Goal: Task Accomplishment & Management: Complete application form

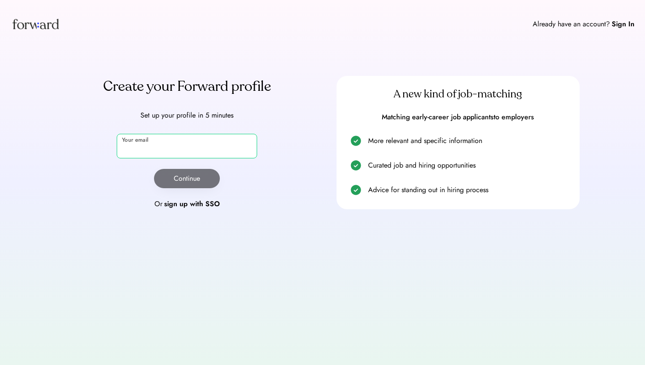
click at [205, 143] on input "email" at bounding box center [187, 146] width 141 height 25
type input "**********"
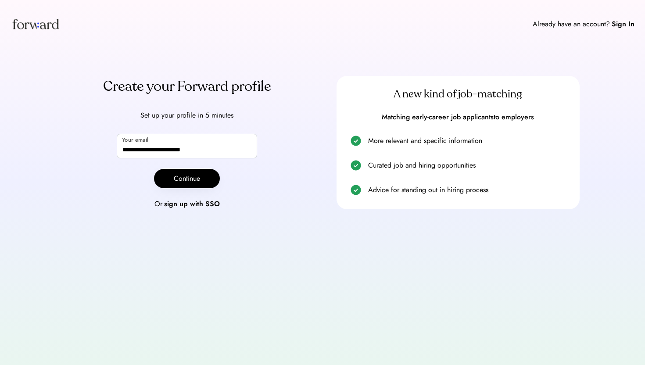
click at [268, 124] on div "**********" at bounding box center [187, 142] width 243 height 133
click at [203, 180] on button "Continue" at bounding box center [187, 178] width 66 height 19
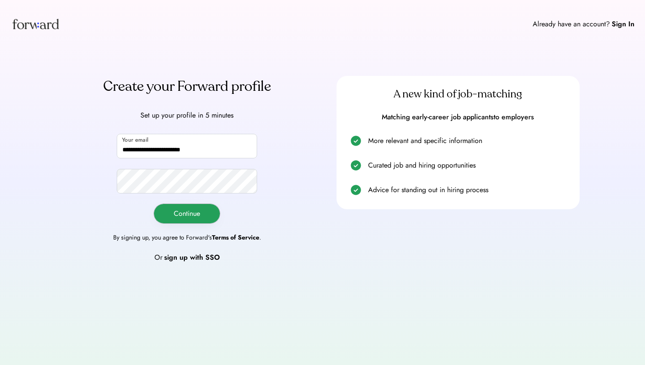
click at [180, 211] on button "Continue" at bounding box center [187, 213] width 66 height 19
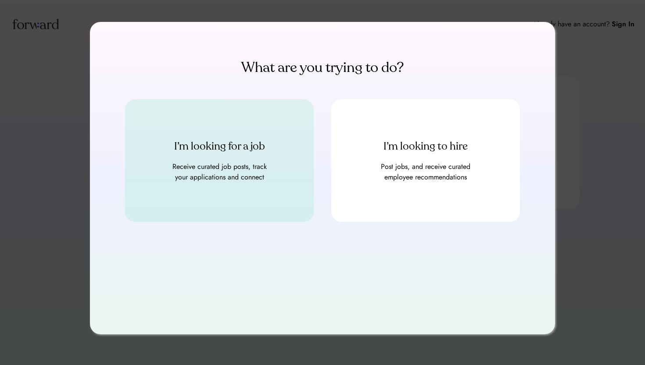
click at [239, 162] on div "Receive curated job posts, track your applications and connect" at bounding box center [219, 172] width 105 height 21
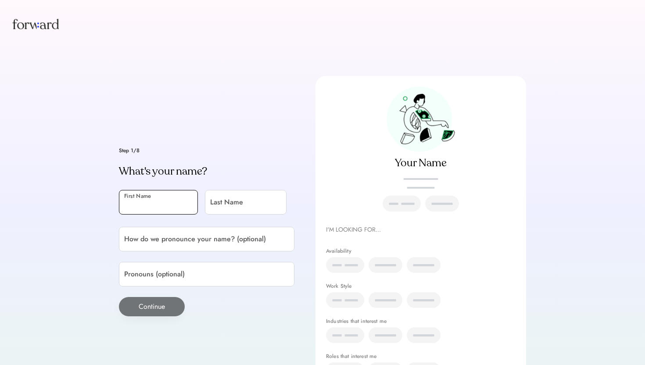
click at [169, 205] on input "input" at bounding box center [158, 202] width 79 height 25
type input "**********"
click at [243, 201] on input "input" at bounding box center [246, 202] width 82 height 25
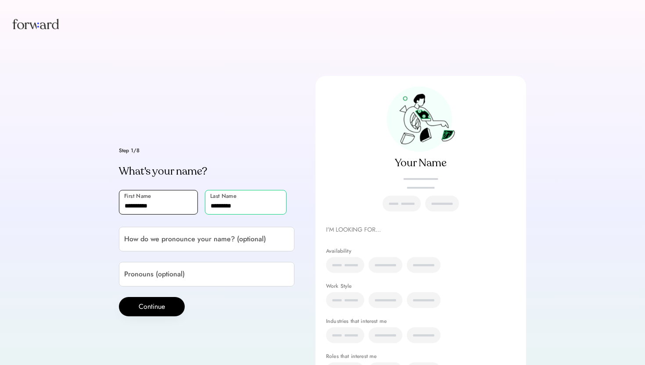
type input "*********"
click at [103, 219] on div "Step 1/8 What's your name? First Name Last Name How do we pronounce your name? …" at bounding box center [322, 212] width 645 height 424
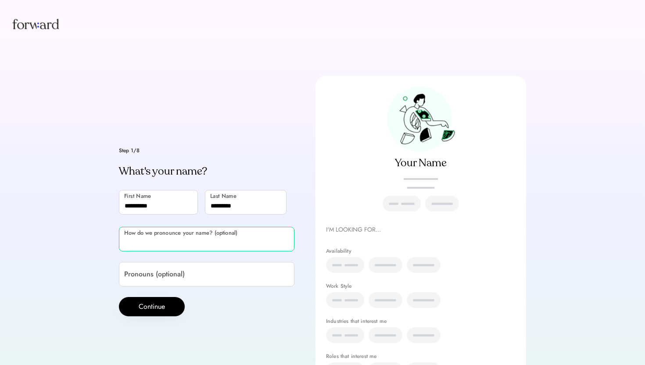
click at [171, 233] on input "input" at bounding box center [207, 239] width 176 height 25
click at [89, 236] on div "Step 1/8 What's your name? First Name Last Name How do we pronounce your name? …" at bounding box center [322, 212] width 645 height 424
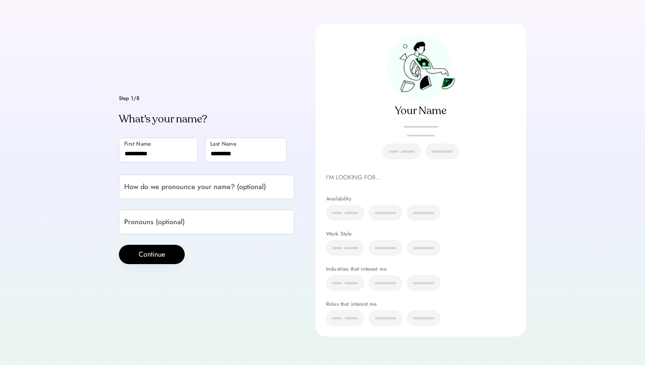
scroll to position [54, 0]
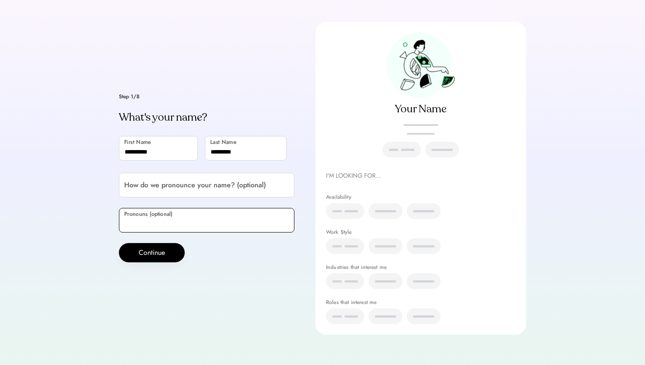
click at [176, 223] on input "input" at bounding box center [207, 220] width 176 height 25
type input "*******"
click at [78, 250] on div "Step 1/8 What's your name? First Name Last Name How do we pronounce your name? …" at bounding box center [322, 158] width 645 height 424
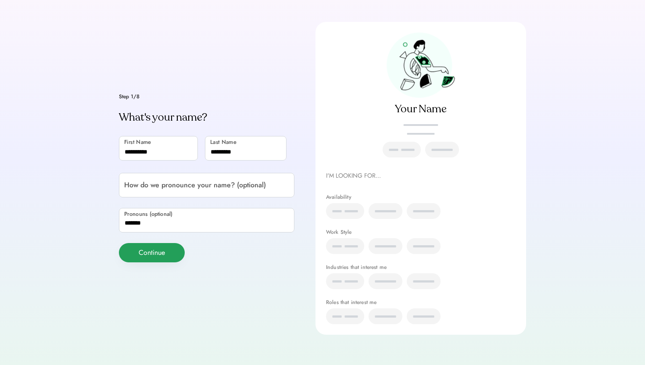
click at [155, 251] on button "Continue" at bounding box center [152, 252] width 66 height 19
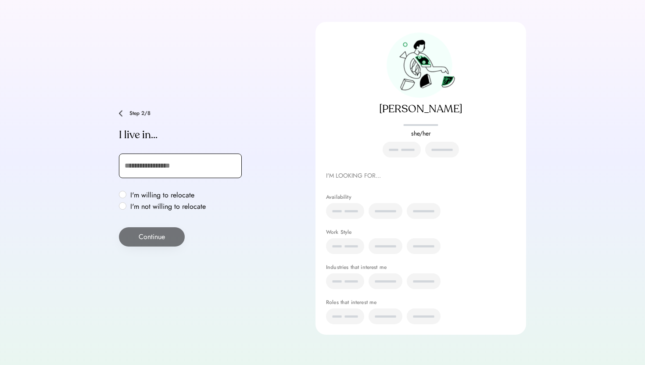
click at [200, 173] on input "text" at bounding box center [180, 166] width 123 height 25
type input "***"
type input "**********"
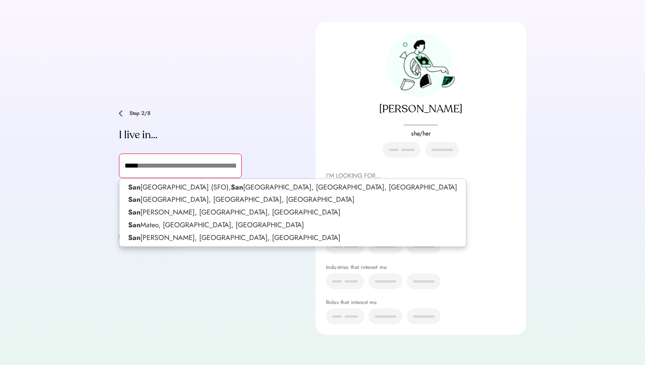
type input "******"
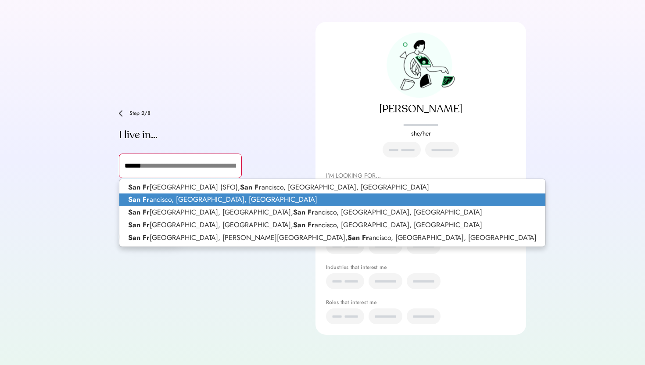
click at [280, 202] on p "San Fr ancisco, CA, USA" at bounding box center [332, 200] width 426 height 13
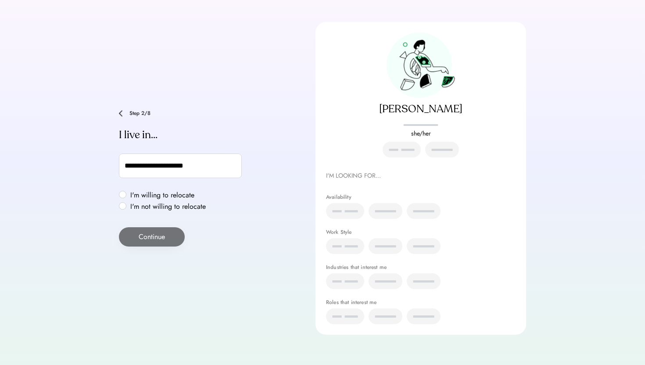
type input "**********"
click at [287, 155] on div "**********" at bounding box center [207, 167] width 176 height 26
click at [186, 192] on label "I'm willing to relocate" at bounding box center [168, 195] width 81 height 7
click at [158, 237] on button "Continue" at bounding box center [152, 236] width 66 height 19
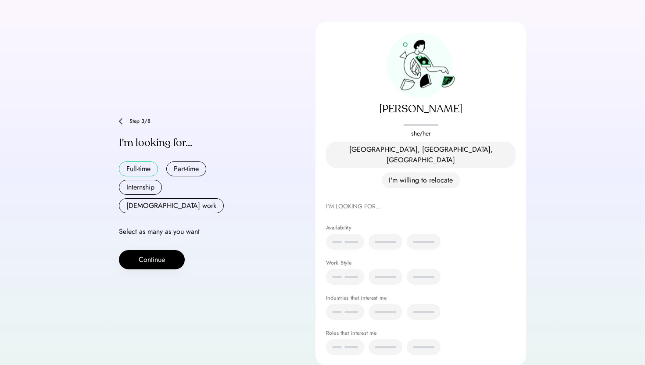
click at [149, 162] on button "Full-time" at bounding box center [138, 169] width 39 height 15
click at [177, 162] on div "Step 3/8 I'm looking for... Full-time Part-time Internship Contract work Select…" at bounding box center [207, 193] width 176 height 151
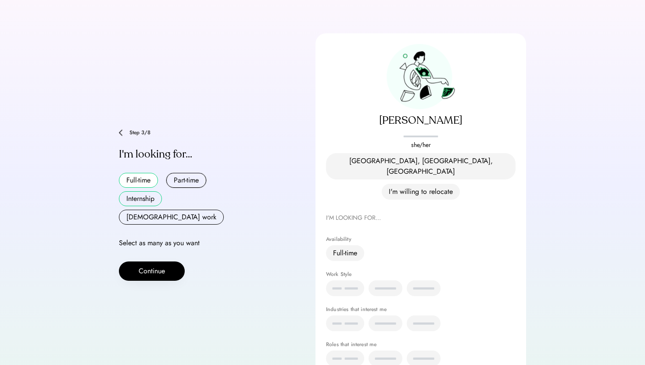
click at [150, 192] on button "Internship" at bounding box center [140, 198] width 43 height 15
click at [185, 178] on button "Part-time" at bounding box center [186, 180] width 40 height 15
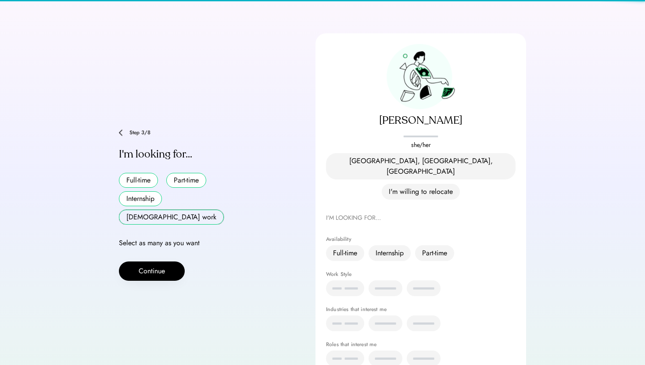
click at [191, 210] on button "[DEMOGRAPHIC_DATA] work" at bounding box center [171, 217] width 105 height 15
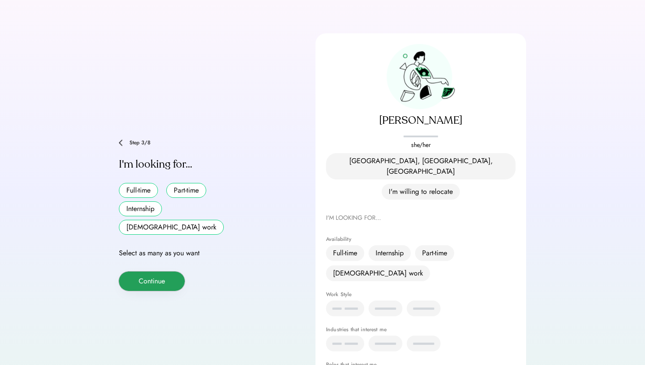
click at [170, 272] on button "Continue" at bounding box center [152, 281] width 66 height 19
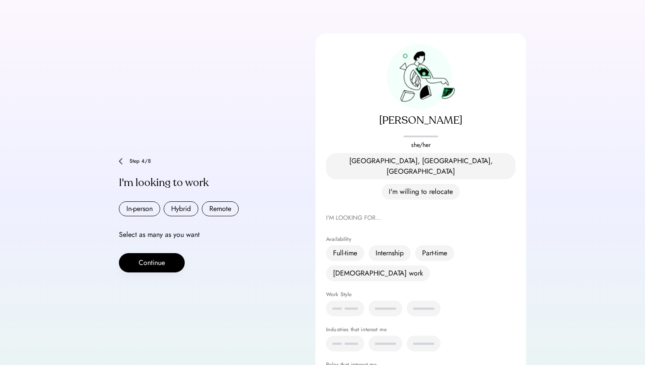
scroll to position [58, 0]
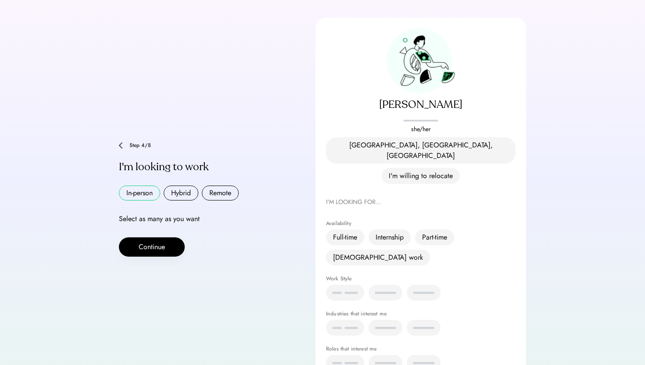
click at [137, 186] on button "In-person" at bounding box center [139, 193] width 41 height 15
click at [185, 186] on button "Hybrid" at bounding box center [181, 193] width 35 height 15
click at [215, 186] on button "Remote" at bounding box center [220, 193] width 37 height 15
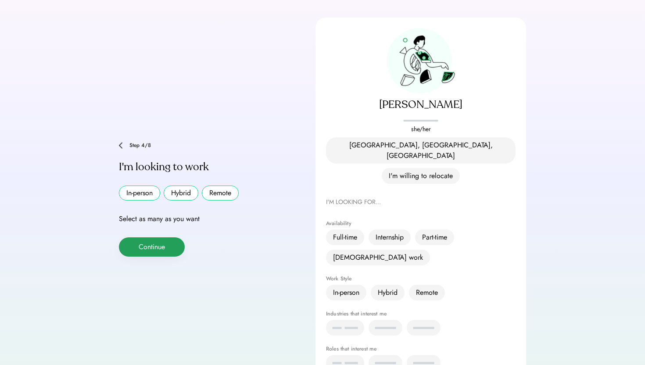
click at [167, 238] on button "Continue" at bounding box center [152, 247] width 66 height 19
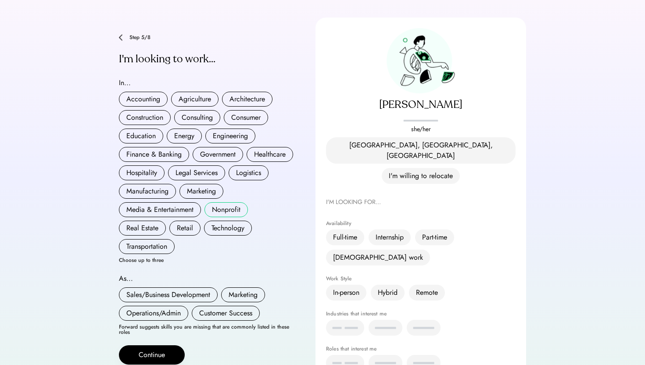
click at [236, 202] on button "Nonprofit" at bounding box center [226, 209] width 43 height 15
click at [149, 129] on button "Education" at bounding box center [141, 136] width 44 height 15
click at [192, 110] on button "Consulting" at bounding box center [197, 117] width 46 height 15
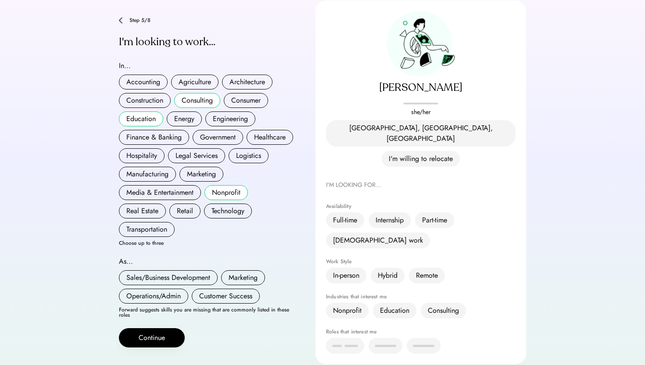
scroll to position [76, 0]
click at [243, 270] on button "Marketing" at bounding box center [243, 277] width 44 height 15
click at [162, 288] on button "Operations/Admin" at bounding box center [153, 295] width 69 height 15
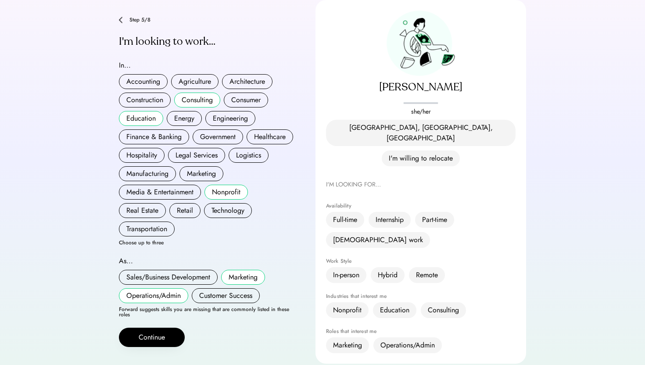
click at [220, 185] on button "Nonprofit" at bounding box center [226, 192] width 43 height 15
click at [159, 222] on button "Transportation" at bounding box center [147, 229] width 56 height 15
click at [223, 185] on button "Nonprofit" at bounding box center [226, 192] width 43 height 15
click at [199, 270] on button "Sales/Business Development" at bounding box center [168, 277] width 99 height 15
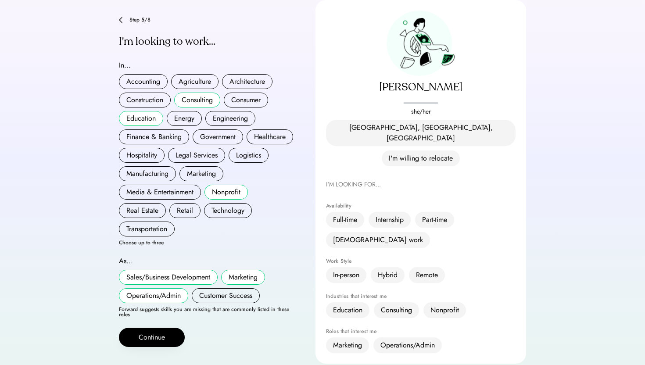
scroll to position [77, 0]
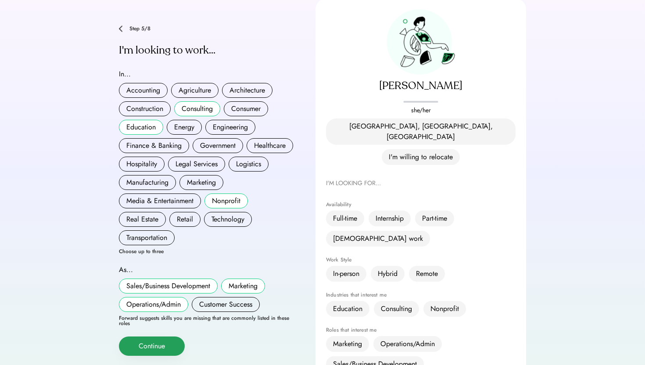
click at [149, 337] on button "Continue" at bounding box center [152, 346] width 66 height 19
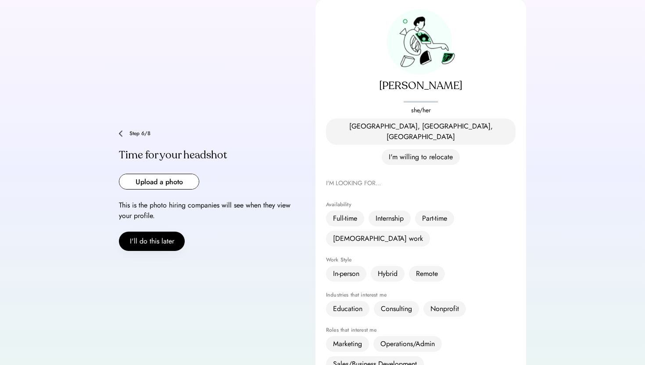
scroll to position [79, 0]
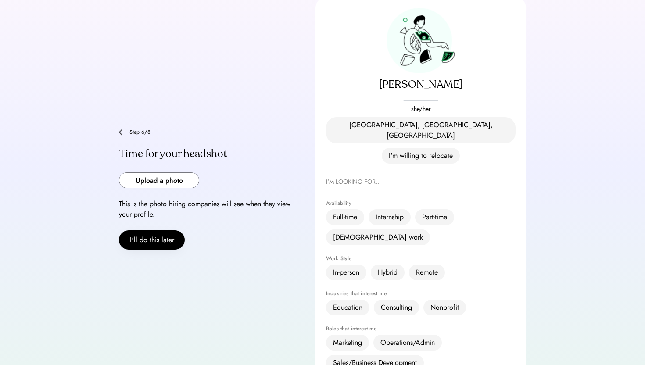
click at [166, 173] on input "file" at bounding box center [158, 180] width 79 height 15
type input "**********"
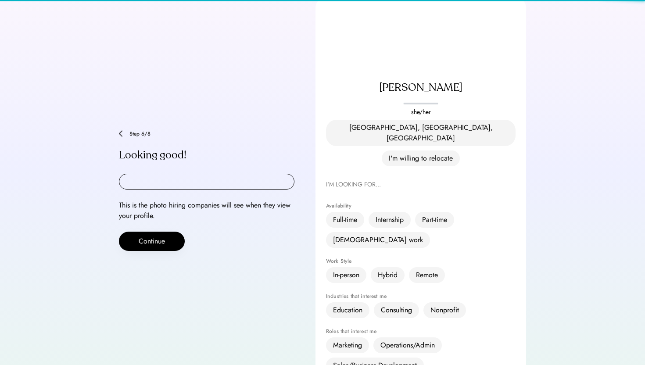
scroll to position [80, 0]
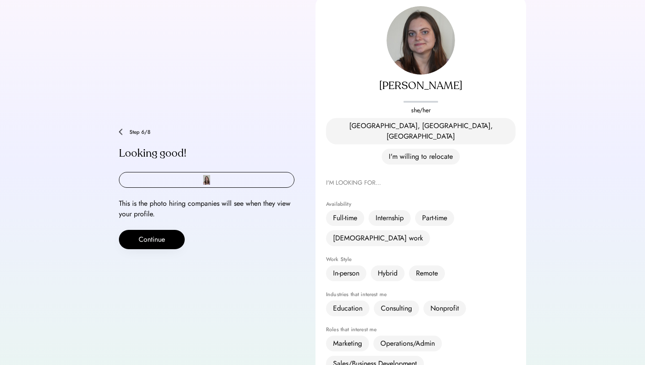
click at [234, 282] on div "**********" at bounding box center [322, 189] width 407 height 387
click at [153, 230] on button "Continue" at bounding box center [152, 239] width 66 height 19
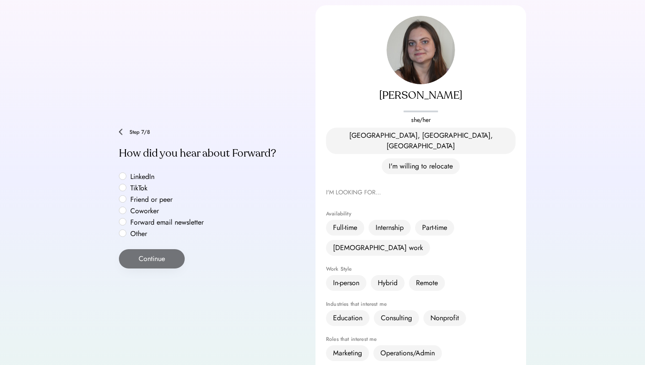
click at [121, 129] on img at bounding box center [121, 132] width 4 height 7
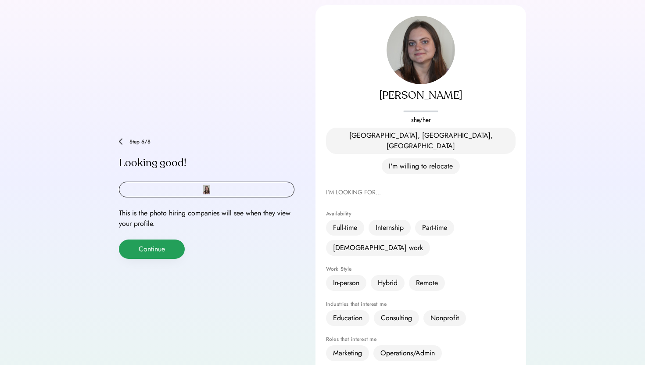
click at [152, 240] on button "Continue" at bounding box center [152, 249] width 66 height 19
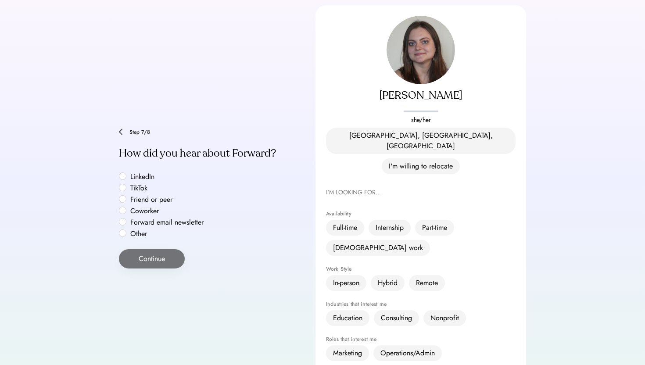
click at [128, 219] on label "Forward email newsletter" at bounding box center [167, 222] width 79 height 7
click at [148, 249] on button "Continue" at bounding box center [152, 258] width 66 height 19
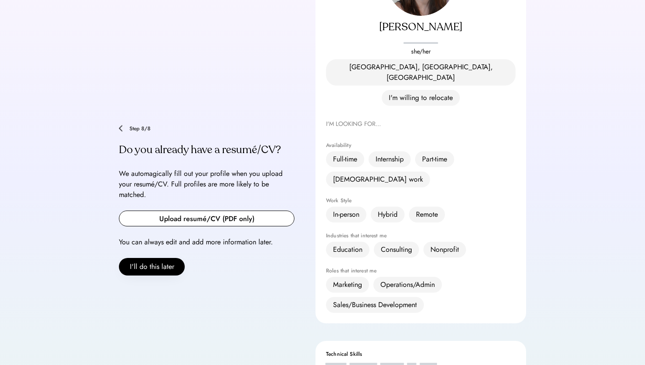
scroll to position [141, 0]
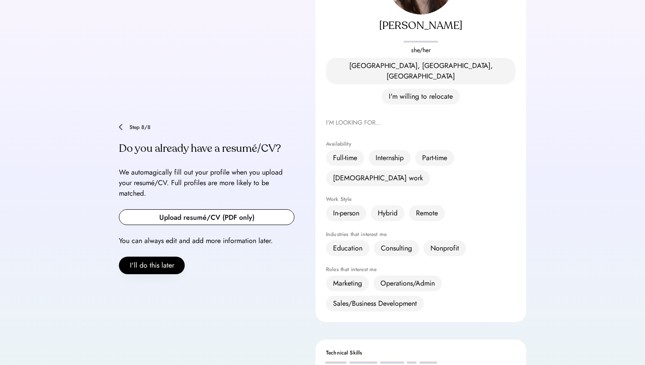
click at [251, 210] on input "file" at bounding box center [206, 217] width 175 height 15
type input "**********"
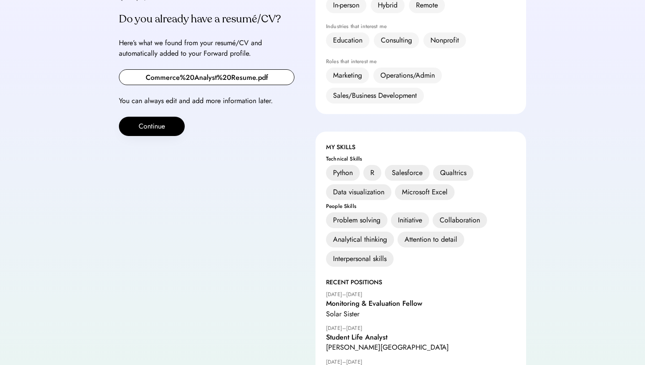
scroll to position [232, 0]
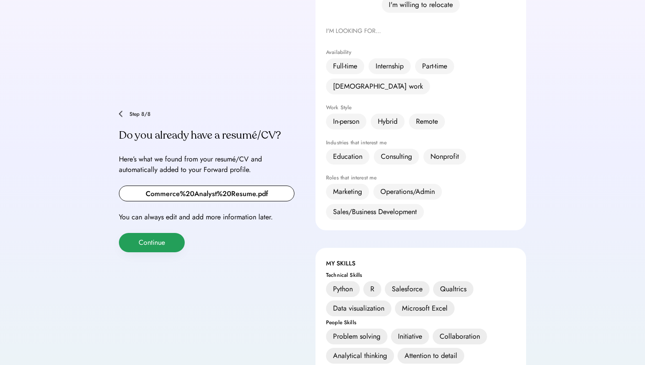
click at [162, 233] on button "Continue" at bounding box center [152, 242] width 66 height 19
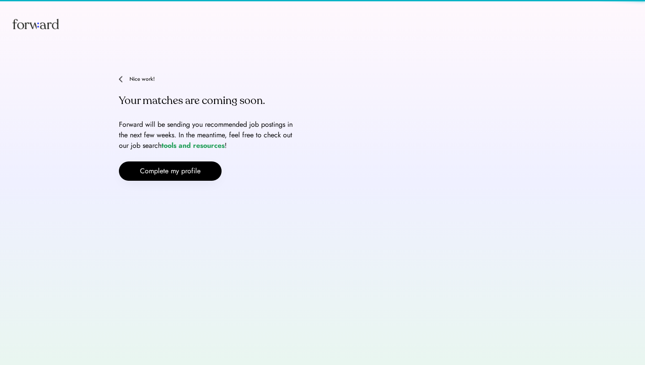
scroll to position [0, 0]
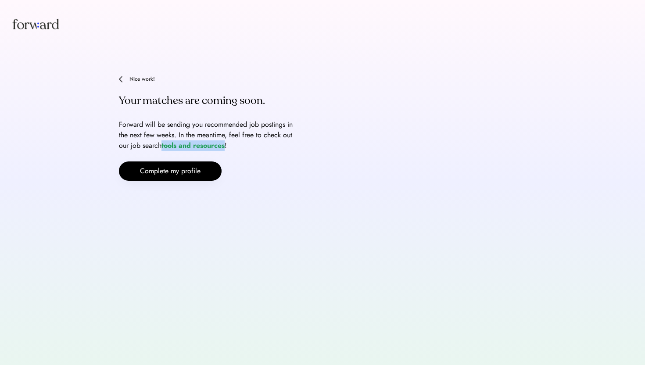
click at [311, 89] on div "**********" at bounding box center [322, 128] width 407 height 105
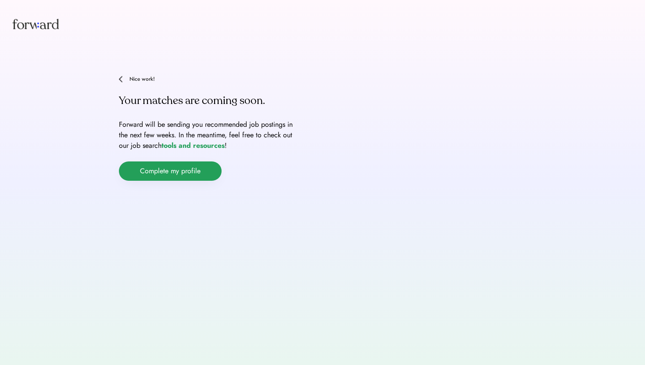
click at [182, 170] on button "Complete my profile" at bounding box center [170, 171] width 103 height 19
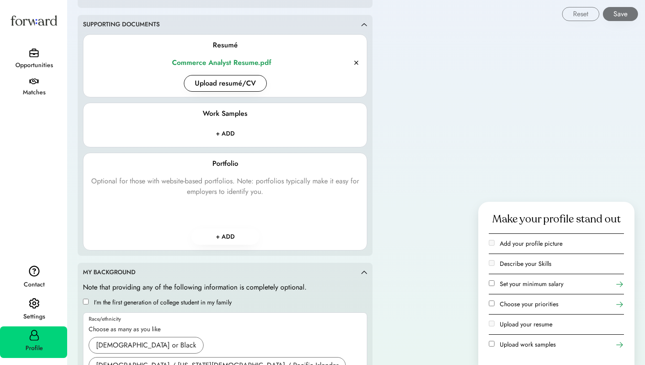
scroll to position [1107, 0]
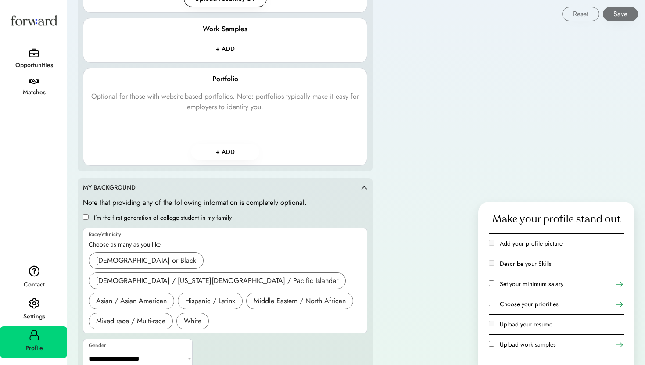
click at [185, 348] on select "**********" at bounding box center [138, 358] width 110 height 21
select select "*******"
click at [83, 348] on select "**********" at bounding box center [138, 358] width 110 height 21
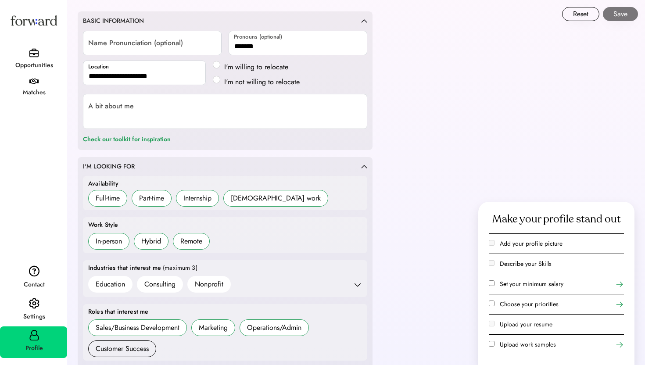
scroll to position [123, 0]
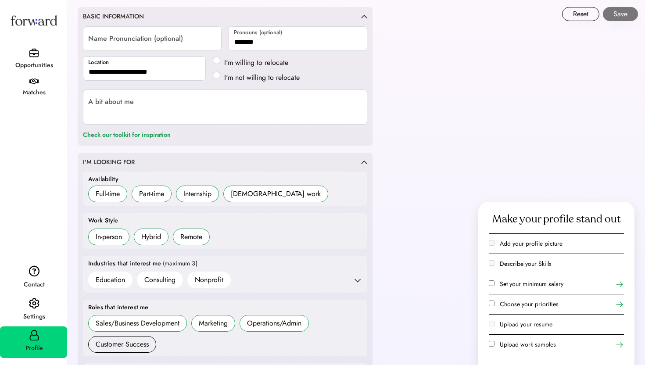
click at [38, 60] on div "Opportunities" at bounding box center [34, 65] width 66 height 11
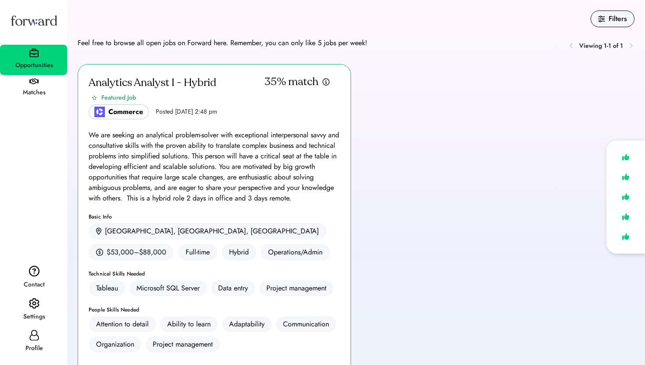
scroll to position [123, 0]
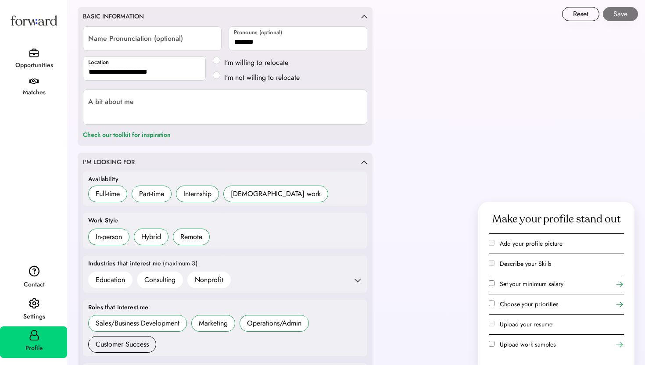
click at [522, 305] on label "Choose your priorities" at bounding box center [529, 304] width 59 height 9
click at [521, 305] on label "Choose your priorities" at bounding box center [529, 304] width 59 height 9
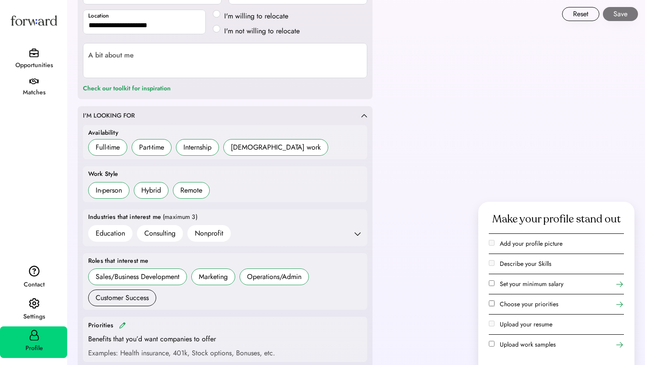
scroll to position [174, 0]
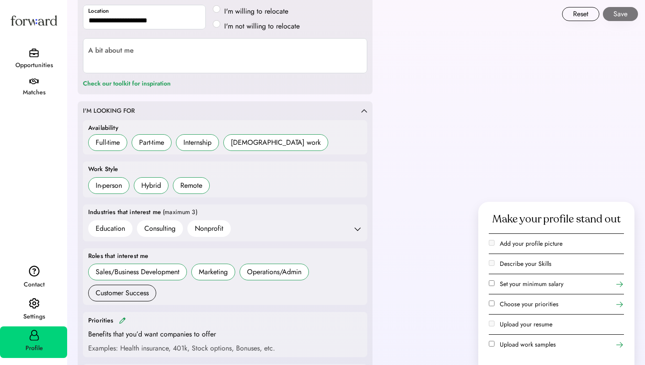
click at [359, 229] on icon at bounding box center [357, 229] width 9 height 9
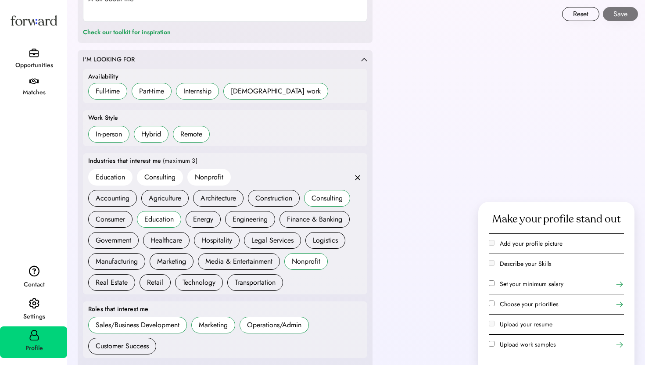
scroll to position [228, 0]
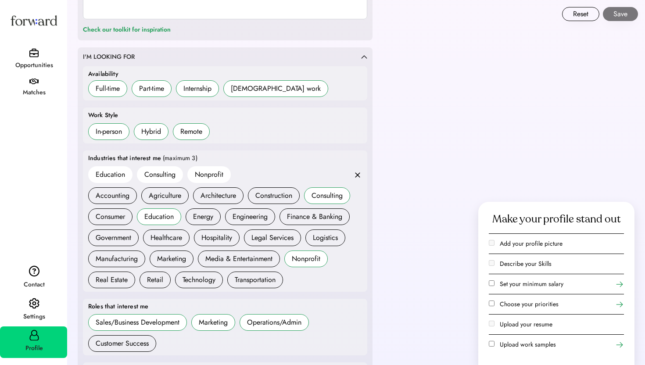
click at [354, 175] on icon at bounding box center [357, 175] width 9 height 9
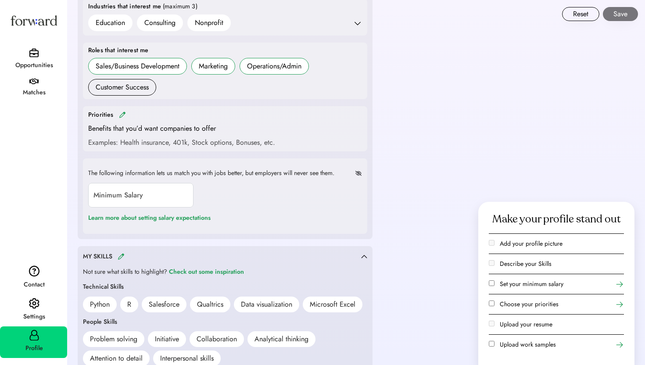
scroll to position [381, 0]
click at [164, 194] on input "input" at bounding box center [140, 195] width 105 height 25
click at [265, 209] on div "The following information lets us match you with jobs better, but employers wil…" at bounding box center [225, 196] width 285 height 76
click at [204, 217] on div "Learn more about setting salary expectations" at bounding box center [149, 218] width 123 height 11
click at [105, 195] on input "input" at bounding box center [140, 195] width 105 height 25
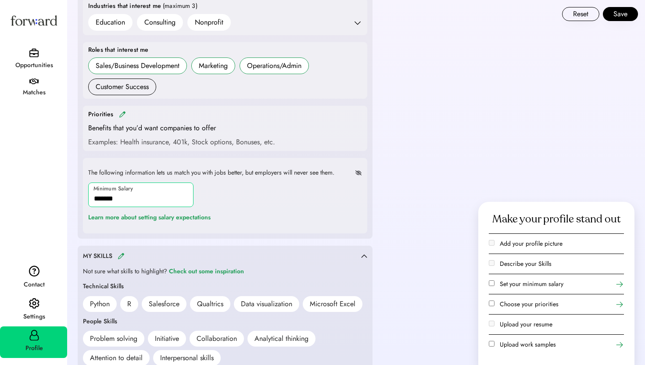
type input "*******"
click at [413, 196] on div "Filters Feel free to browse all open jobs on Forward here. Remember, you can on…" at bounding box center [356, 365] width 578 height 1492
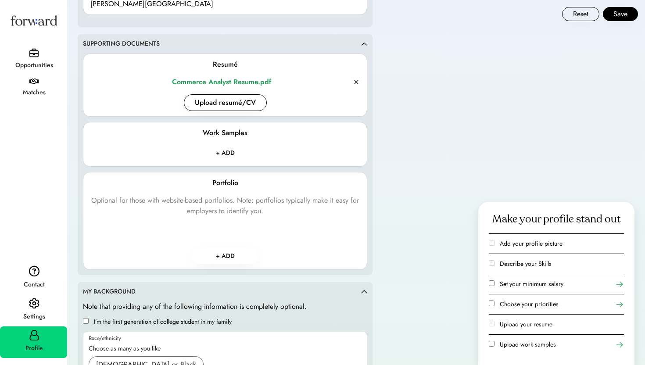
scroll to position [1003, 0]
click at [623, 283] on icon at bounding box center [620, 284] width 9 height 9
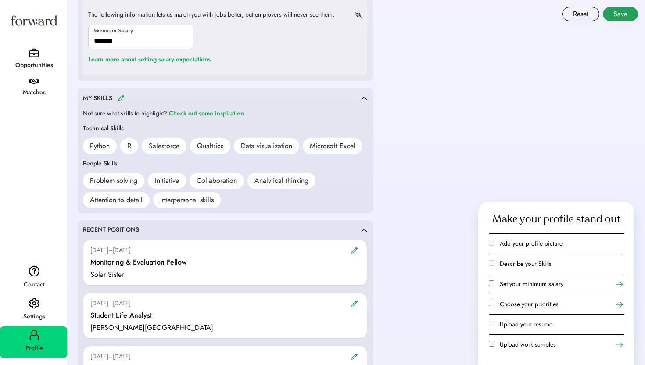
click at [619, 10] on button "Save" at bounding box center [620, 14] width 35 height 14
click at [619, 303] on icon at bounding box center [620, 304] width 9 height 9
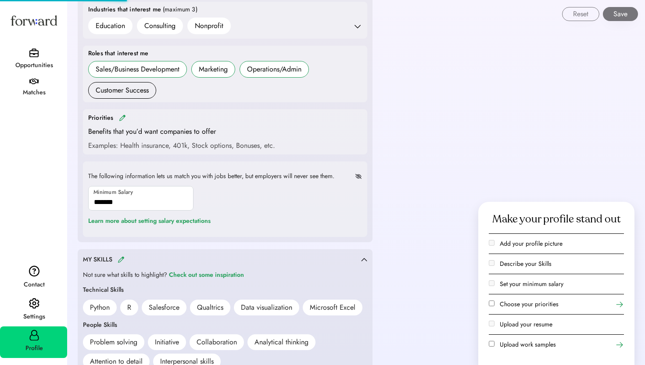
scroll to position [367, 0]
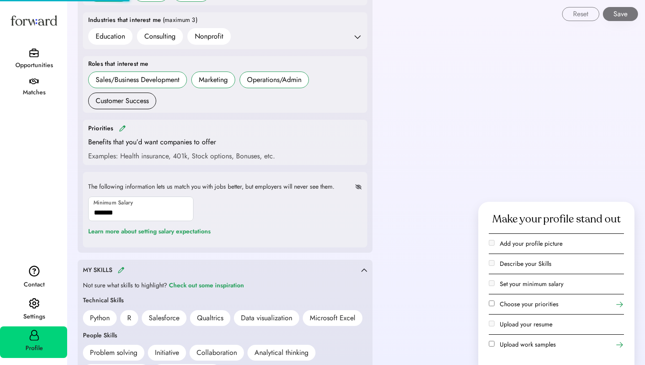
click at [120, 129] on img at bounding box center [122, 128] width 7 height 7
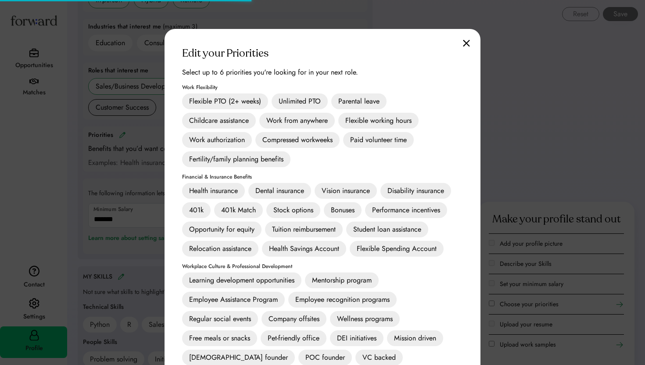
scroll to position [459, 0]
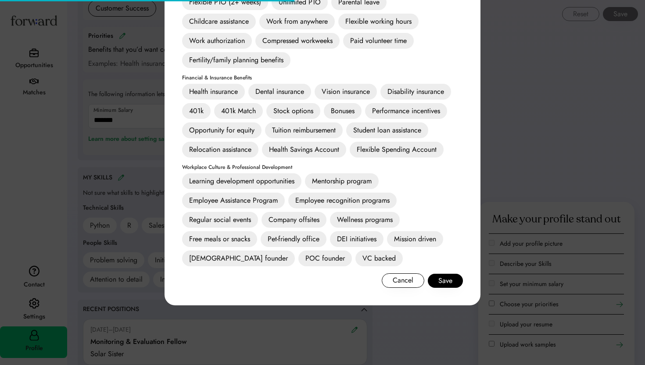
click at [418, 236] on div "Mission driven" at bounding box center [415, 239] width 56 height 16
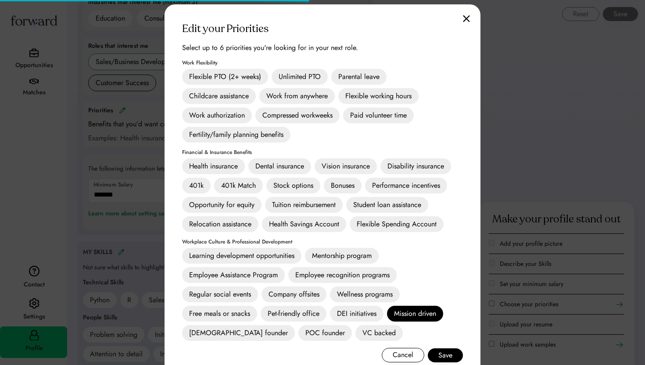
scroll to position [383, 0]
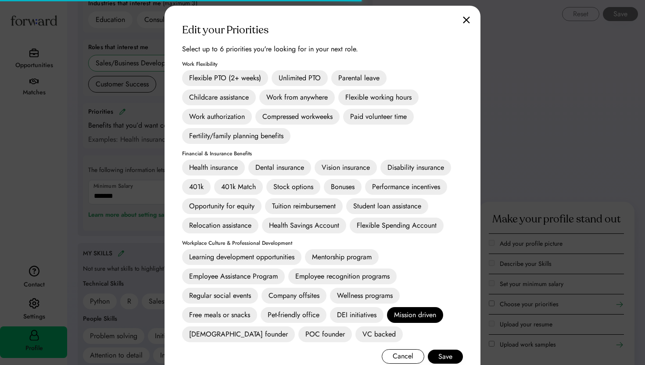
click at [208, 163] on div "Health insurance" at bounding box center [213, 168] width 63 height 16
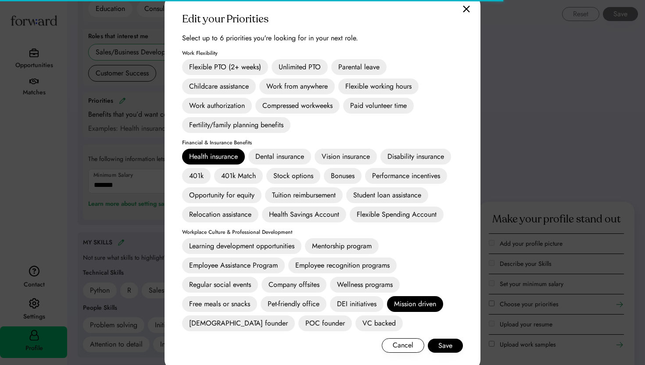
scroll to position [396, 0]
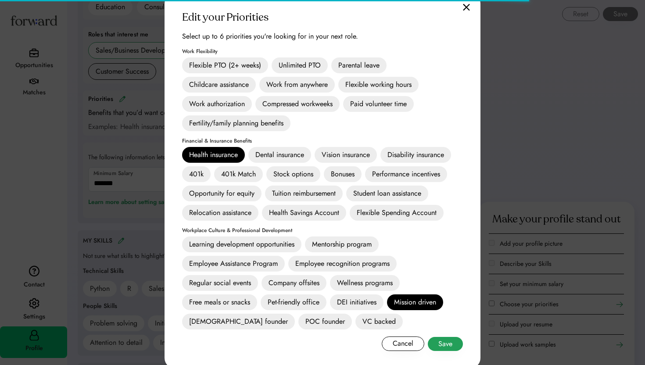
click at [450, 347] on button "Save" at bounding box center [445, 344] width 35 height 14
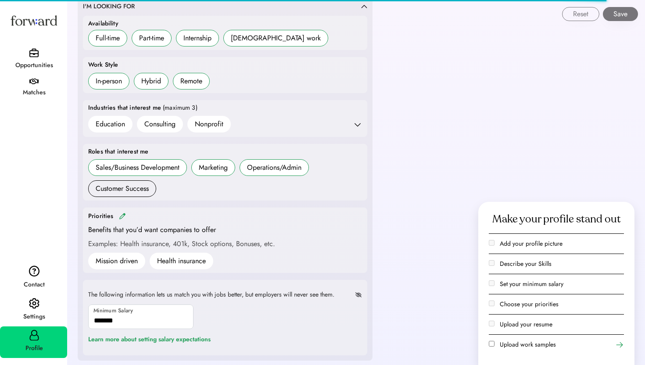
scroll to position [276, 0]
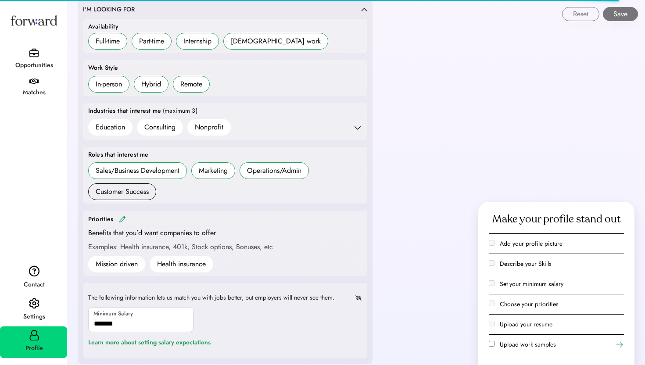
click at [360, 129] on icon at bounding box center [357, 127] width 9 height 9
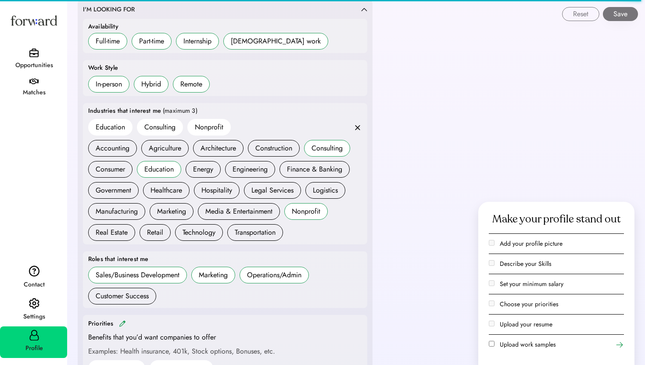
click at [360, 129] on use at bounding box center [357, 127] width 5 height 5
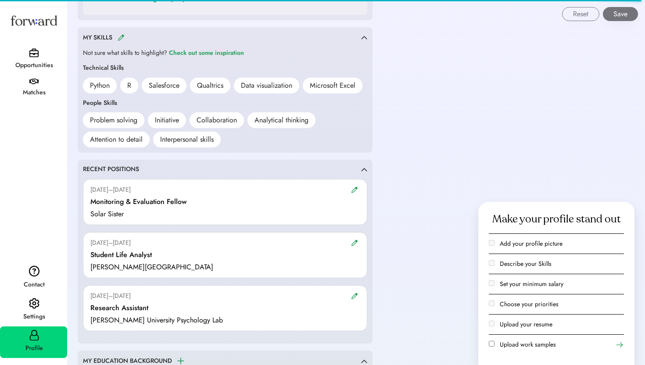
scroll to position [620, 0]
click at [34, 88] on div "Matches" at bounding box center [34, 92] width 66 height 11
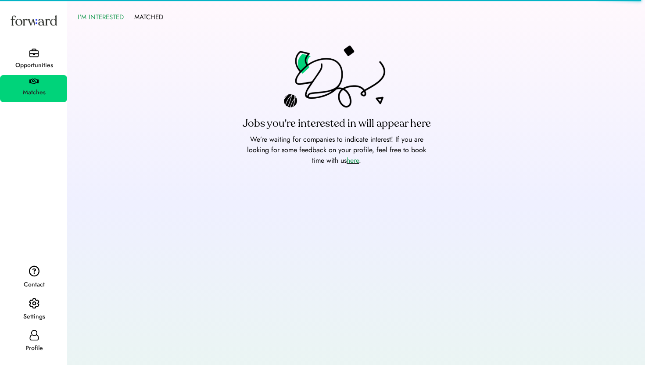
click at [350, 163] on font "here" at bounding box center [353, 160] width 12 height 10
click at [25, 64] on div "Opportunities" at bounding box center [34, 65] width 66 height 11
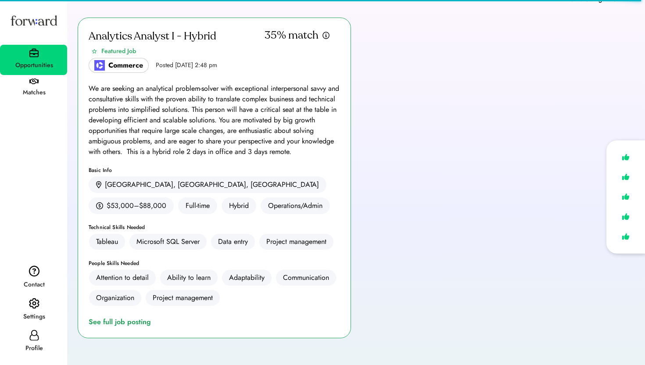
scroll to position [38, 0]
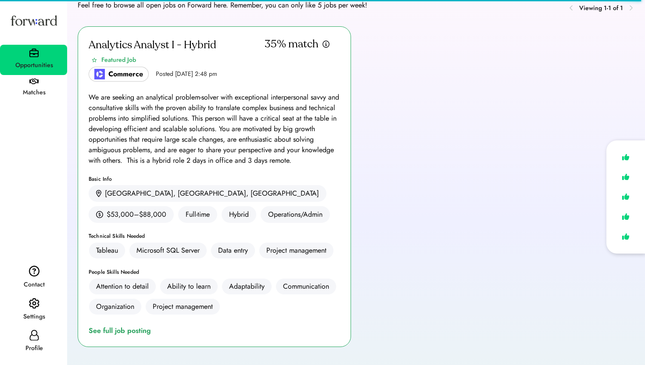
click at [36, 339] on icon at bounding box center [34, 335] width 11 height 11
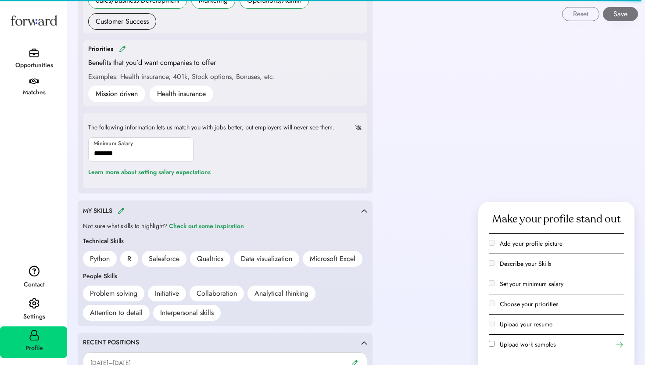
scroll to position [554, 0]
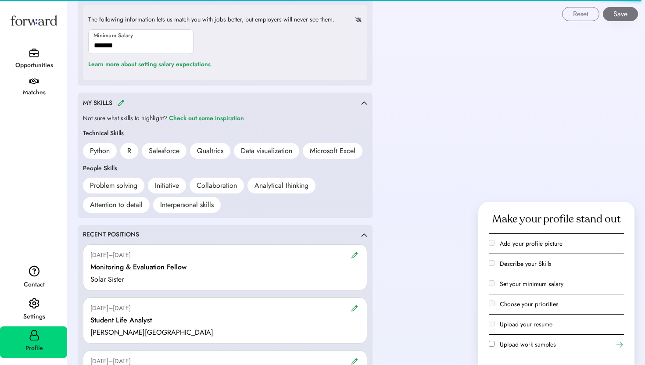
click at [123, 103] on img at bounding box center [121, 103] width 7 height 7
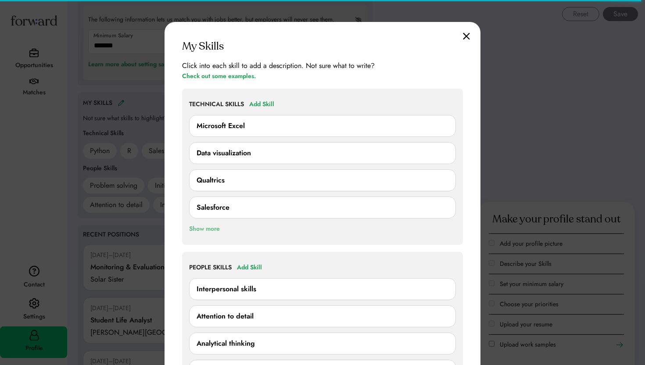
click at [210, 230] on div "Show more" at bounding box center [204, 229] width 31 height 11
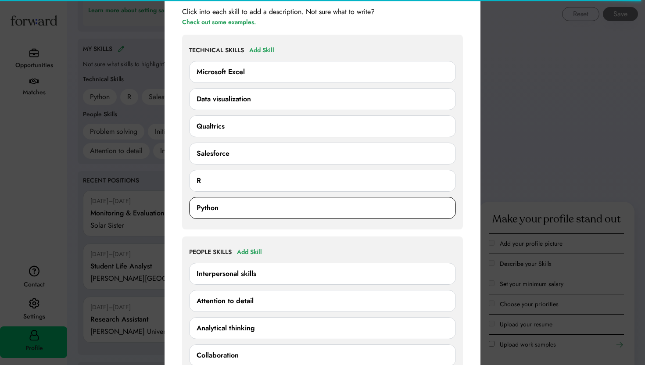
scroll to position [609, 0]
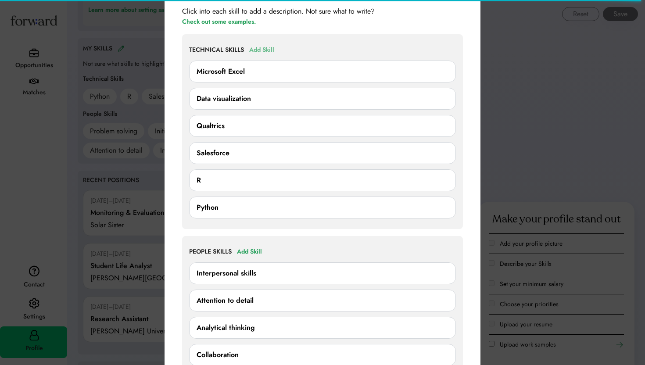
click at [266, 50] on div "Add Skill" at bounding box center [261, 50] width 25 height 11
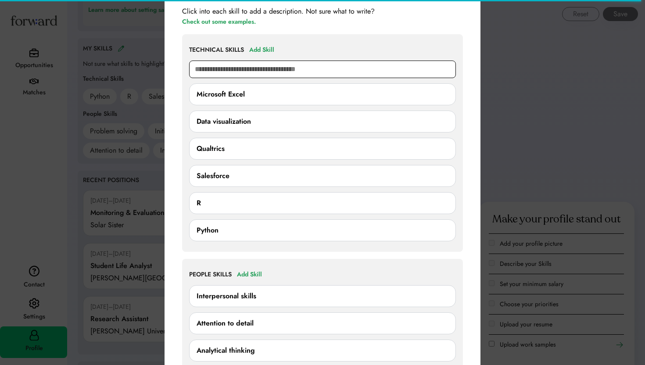
click at [278, 65] on input "text" at bounding box center [322, 70] width 267 height 18
type input "****"
type input "**********"
type input "******"
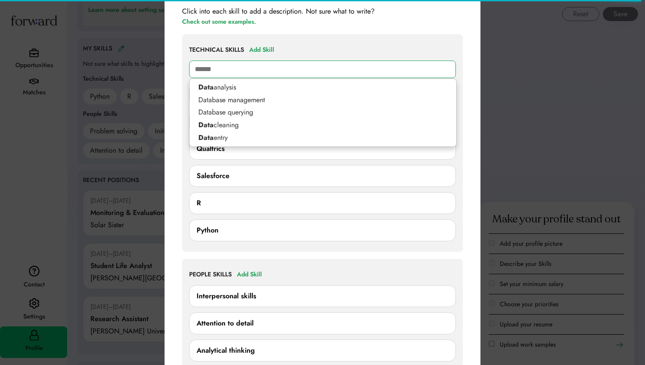
type input "**********"
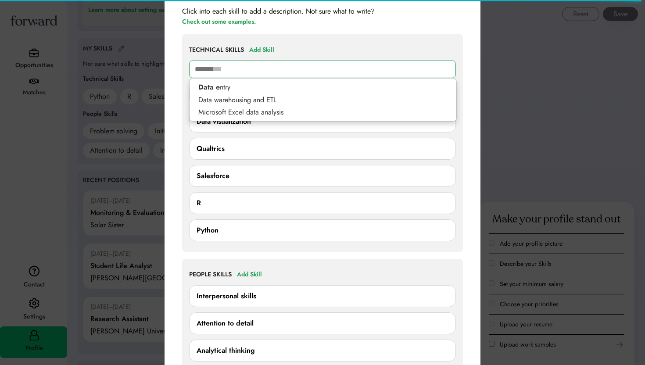
type input "********"
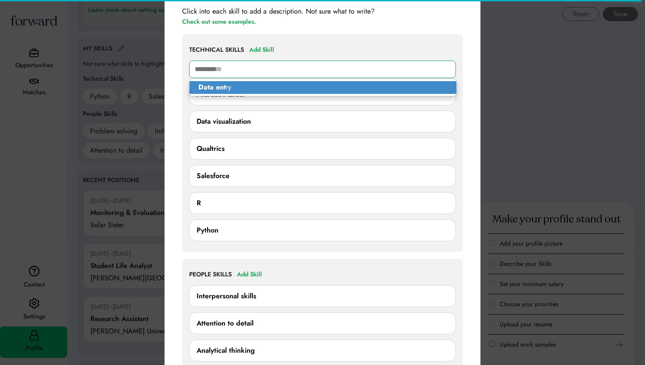
click at [249, 87] on p "Data ent ry" at bounding box center [323, 87] width 267 height 13
type input "**********"
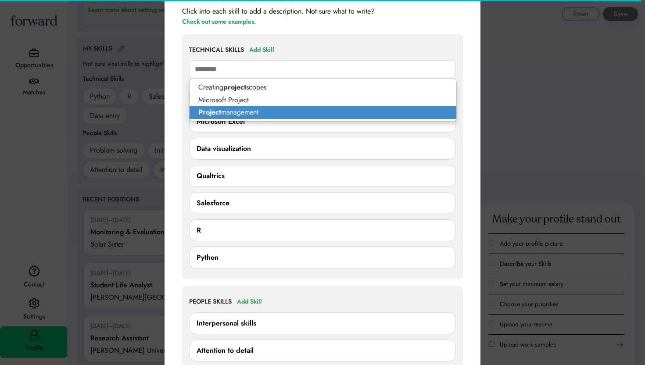
click at [269, 110] on p "Project management" at bounding box center [323, 112] width 267 height 13
type input "**********"
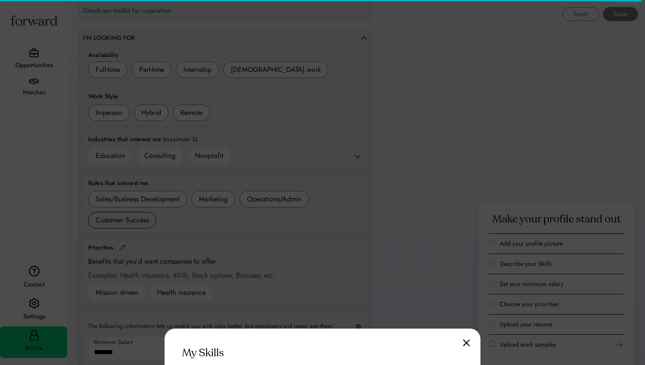
scroll to position [409, 0]
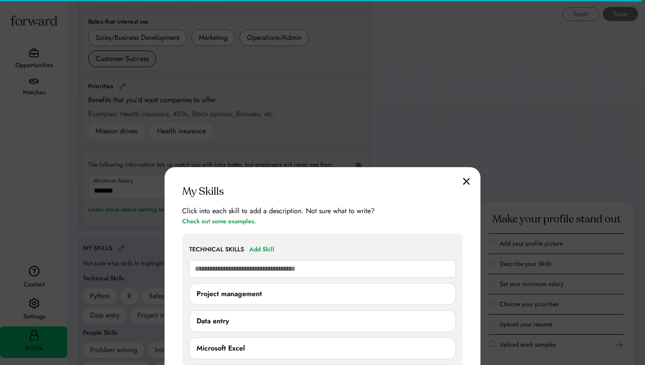
click at [467, 182] on img at bounding box center [466, 181] width 7 height 7
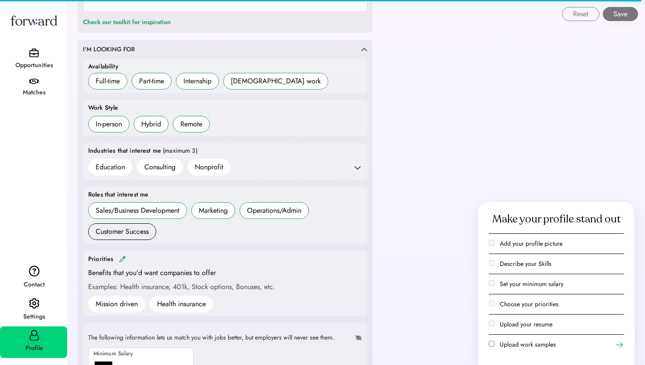
scroll to position [200, 0]
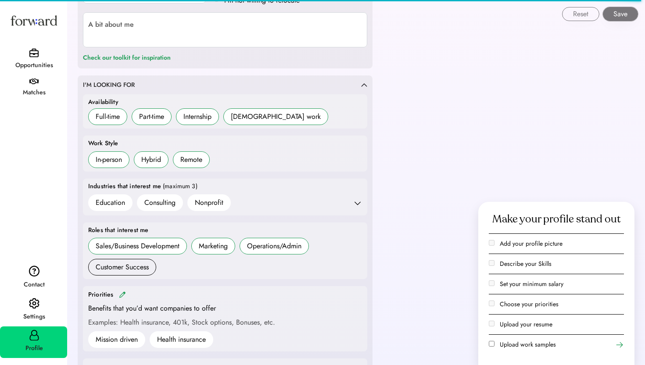
click at [627, 16] on button "Save" at bounding box center [620, 14] width 35 height 14
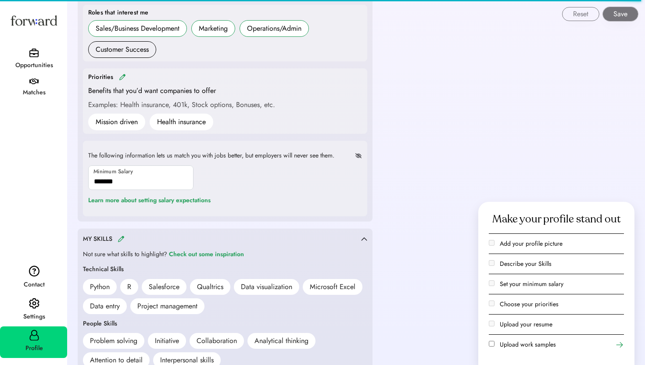
scroll to position [508, 0]
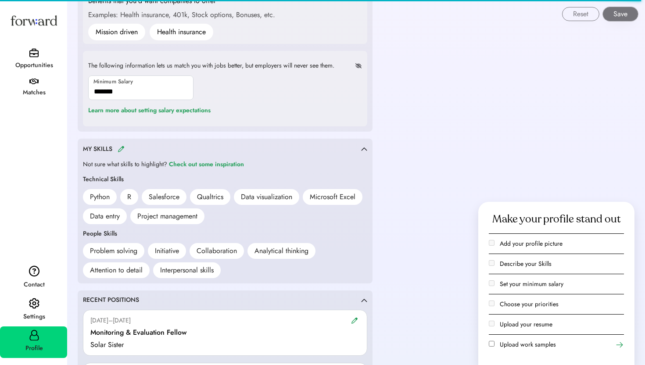
click at [36, 52] on img at bounding box center [33, 52] width 9 height 9
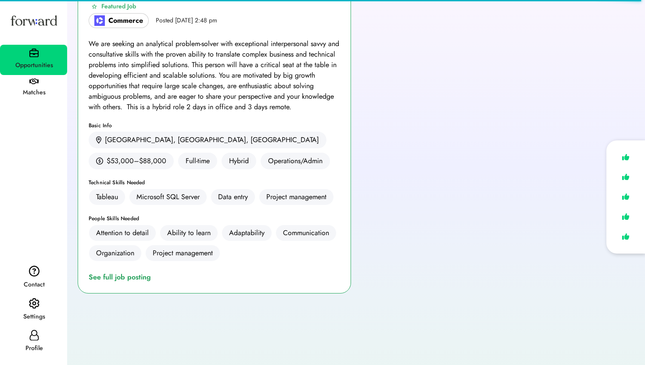
scroll to position [94, 0]
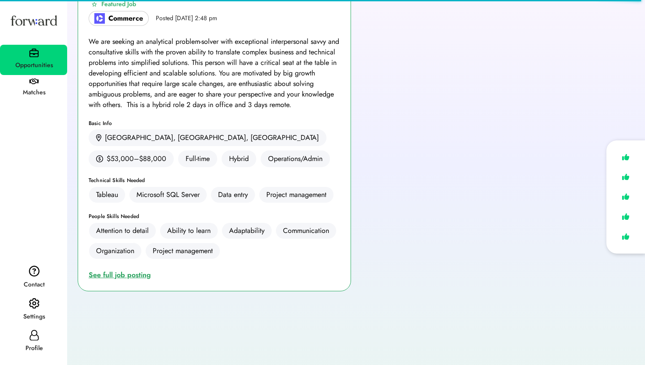
click at [144, 276] on div "See full job posting" at bounding box center [122, 275] width 66 height 11
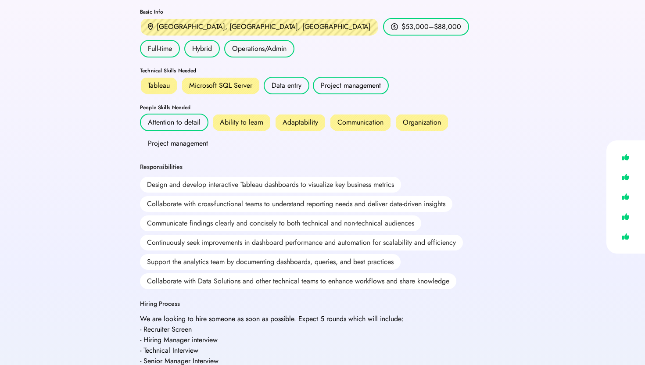
scroll to position [150, 0]
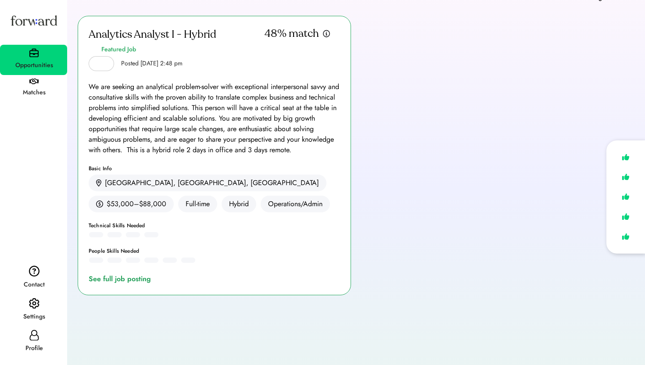
scroll to position [94, 0]
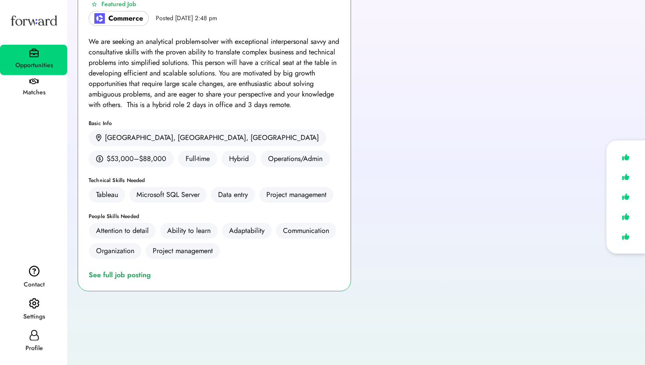
click at [33, 352] on div "Profile" at bounding box center [34, 348] width 66 height 11
select select "*******"
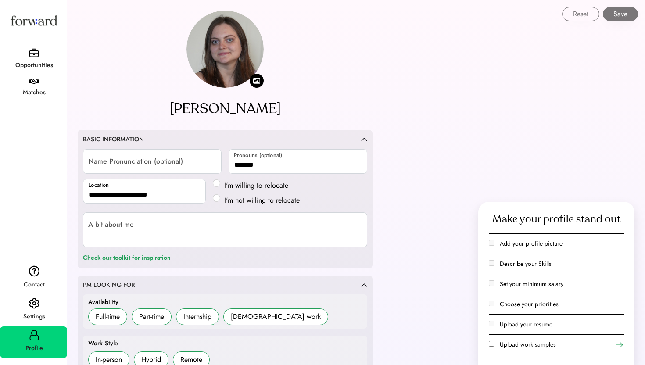
click at [31, 56] on img at bounding box center [33, 52] width 9 height 9
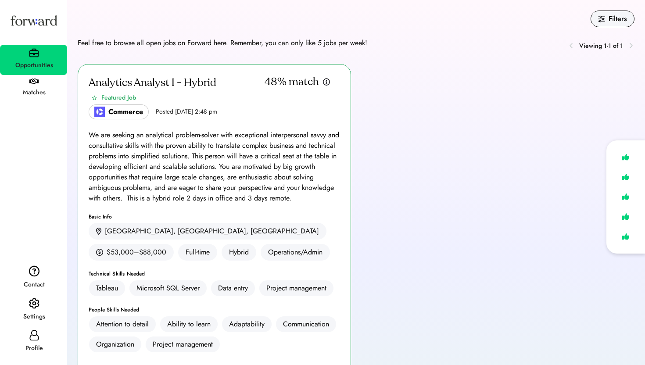
click at [609, 18] on div "Filters" at bounding box center [618, 19] width 18 height 11
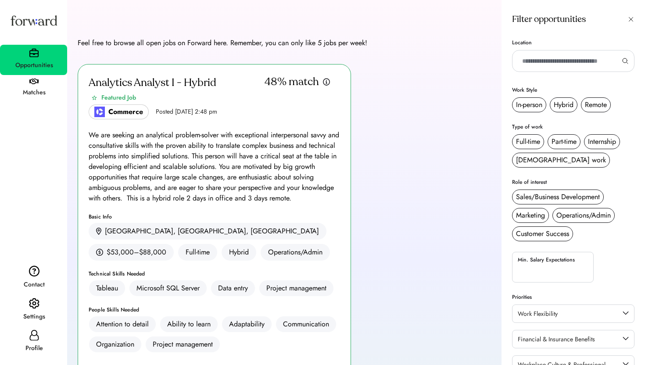
click at [457, 105] on div "Analytics Analyst I - Hybrid Featured Job Commerce Posted [DATE] 2:48 pm 48% ma…" at bounding box center [356, 272] width 557 height 416
click at [631, 21] on icon at bounding box center [631, 19] width 7 height 7
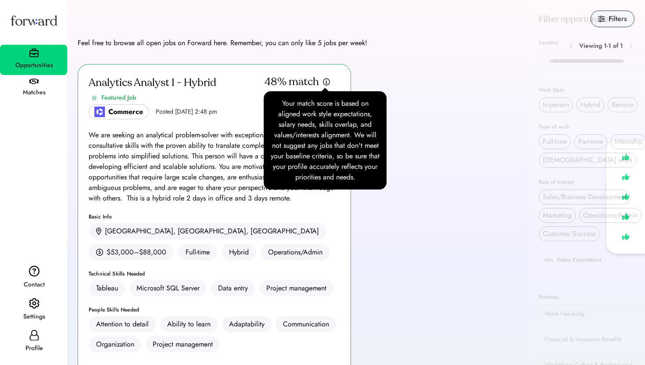
click at [325, 84] on img at bounding box center [327, 82] width 8 height 8
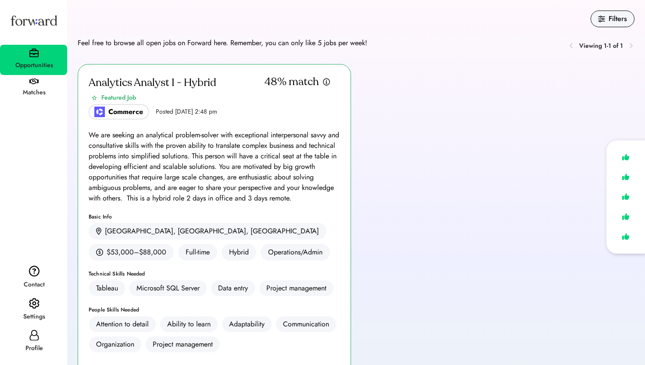
click at [28, 350] on div "Profile" at bounding box center [34, 348] width 66 height 11
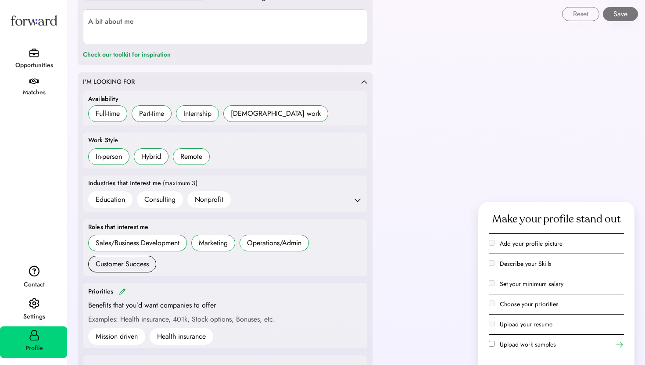
scroll to position [206, 0]
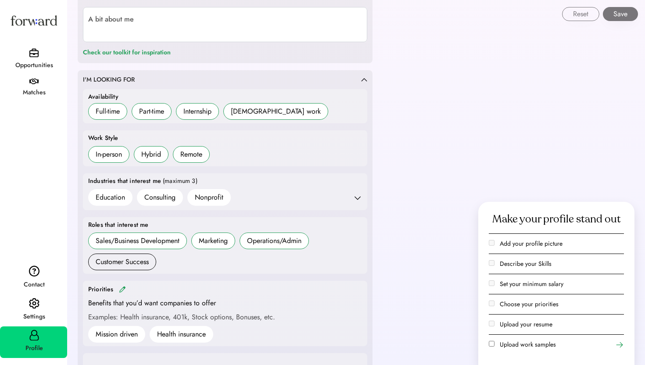
click at [361, 196] on icon at bounding box center [357, 198] width 9 height 9
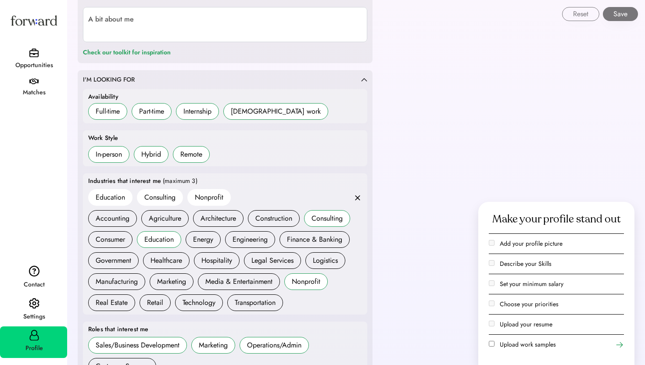
click at [306, 285] on div "Nonprofit" at bounding box center [306, 282] width 29 height 11
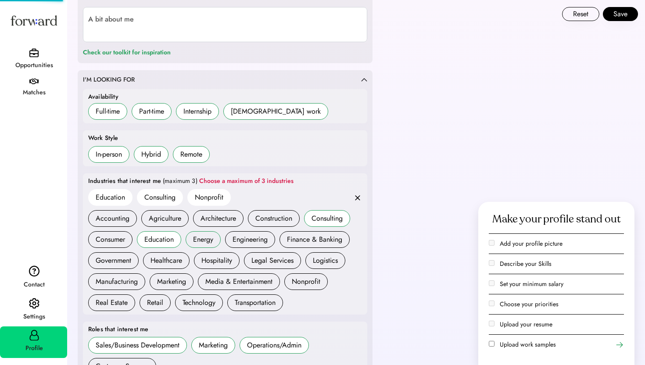
click at [203, 242] on div "Energy" at bounding box center [203, 239] width 20 height 11
click at [623, 16] on button "Save" at bounding box center [620, 14] width 35 height 14
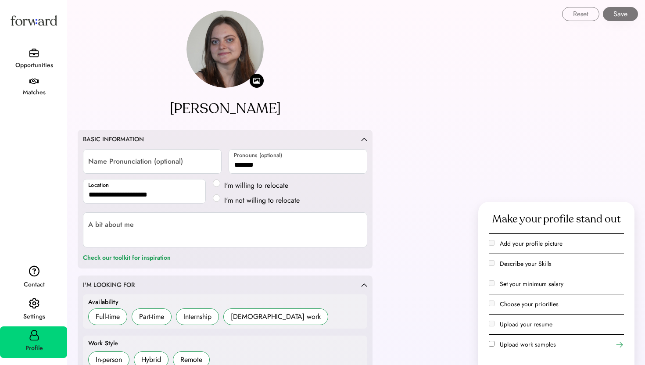
select select "*******"
drag, startPoint x: 0, startPoint y: 0, endPoint x: 34, endPoint y: 53, distance: 62.6
click at [34, 53] on img at bounding box center [33, 52] width 9 height 9
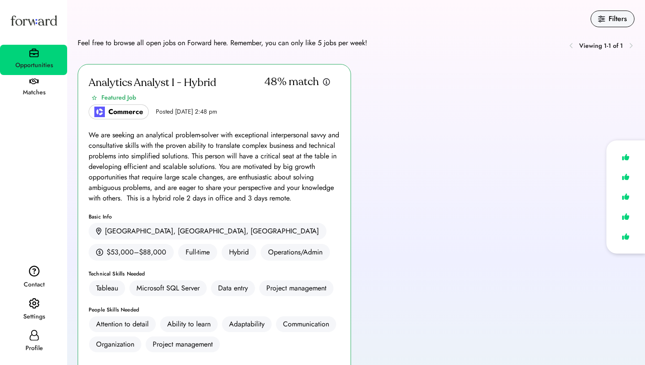
click at [35, 342] on div "Profile" at bounding box center [34, 349] width 66 height 16
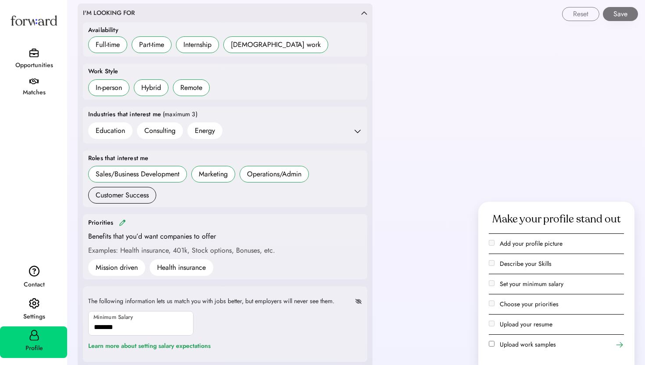
scroll to position [269, 0]
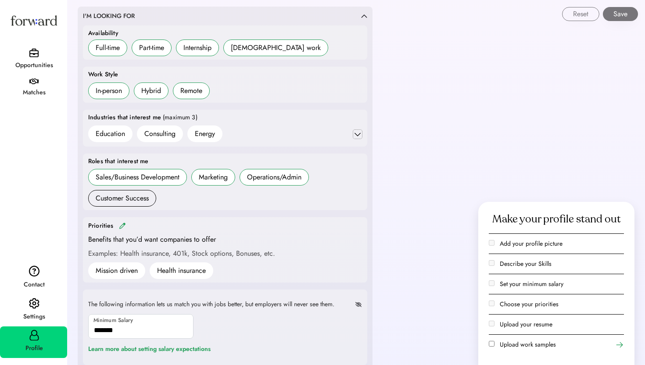
click at [355, 132] on icon at bounding box center [357, 134] width 9 height 9
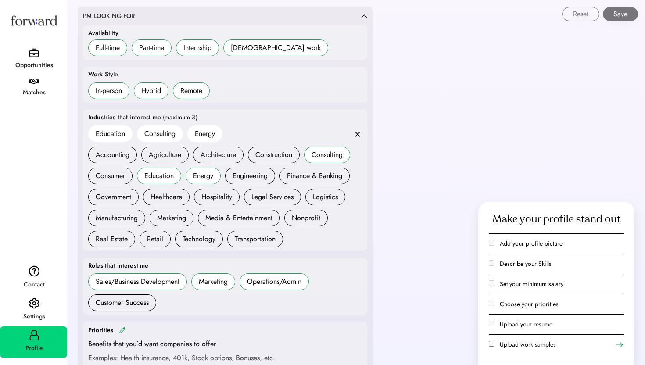
click at [206, 171] on div "Energy" at bounding box center [203, 176] width 20 height 11
click at [176, 219] on div "Marketing" at bounding box center [171, 218] width 29 height 11
click at [629, 17] on button "Save" at bounding box center [620, 14] width 35 height 14
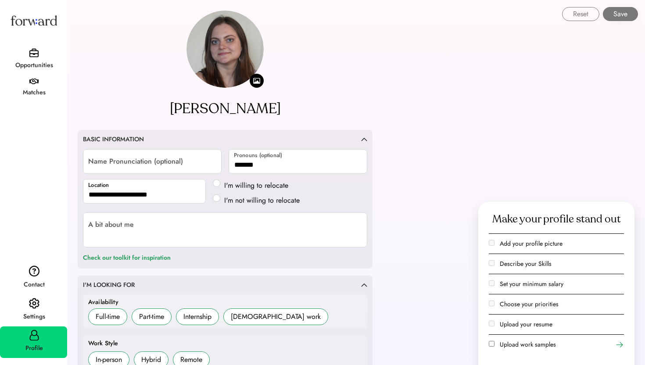
select select "*******"
click at [33, 61] on div "Opportunities" at bounding box center [34, 65] width 66 height 11
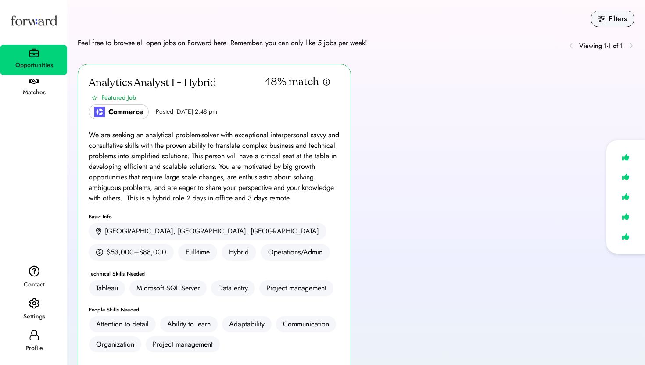
click at [39, 337] on div "Profile" at bounding box center [33, 343] width 67 height 32
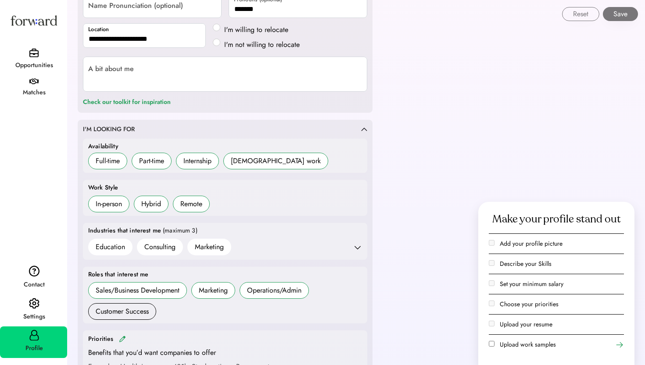
scroll to position [165, 0]
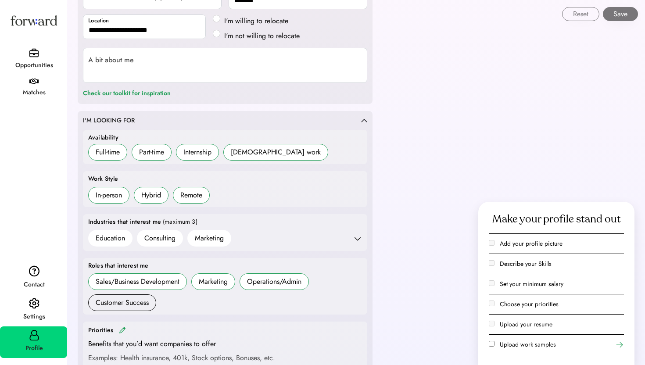
click at [357, 240] on use at bounding box center [357, 238] width 9 height 9
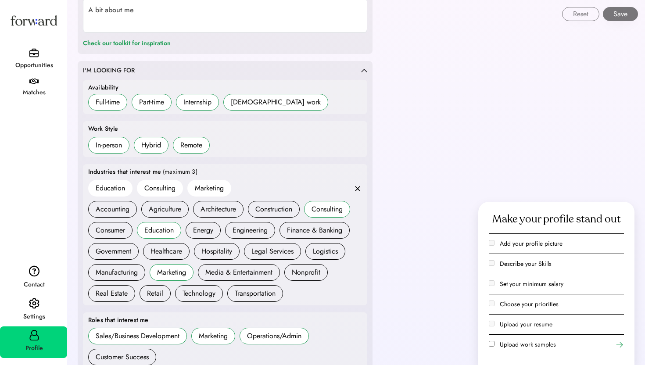
scroll to position [216, 0]
click at [177, 267] on div "Marketing" at bounding box center [171, 272] width 29 height 11
click at [206, 293] on div "Technology" at bounding box center [199, 293] width 33 height 11
click at [628, 18] on button "Save" at bounding box center [620, 14] width 35 height 14
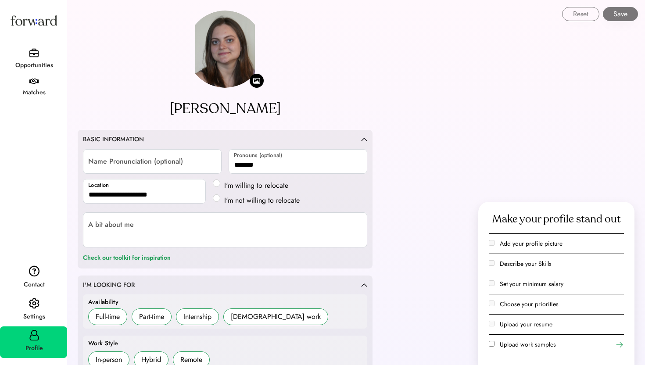
select select "*******"
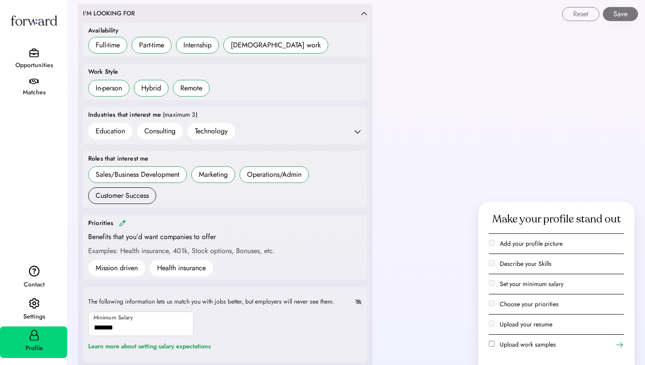
scroll to position [294, 0]
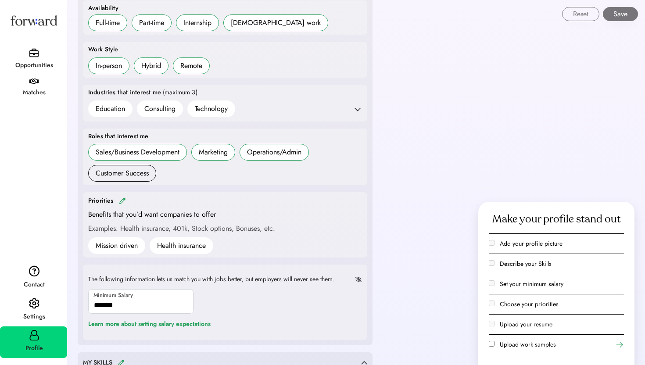
click at [33, 57] on img at bounding box center [33, 52] width 9 height 9
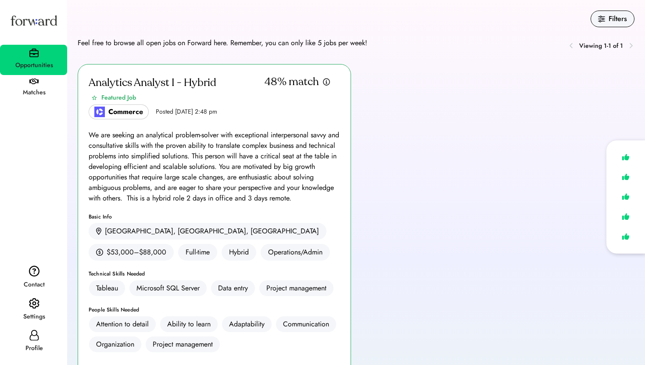
click at [37, 348] on div "Profile" at bounding box center [34, 348] width 66 height 11
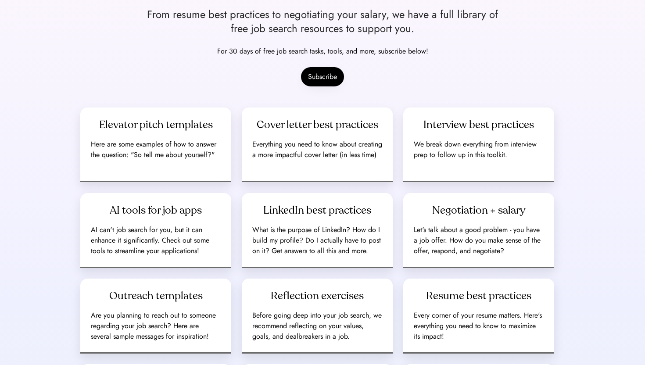
scroll to position [115, 0]
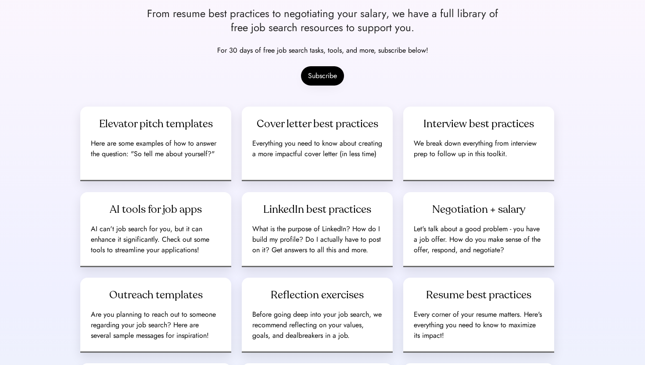
click at [528, 69] on div "Toolkits for your Job Search From resume best practices to negotiating your sal…" at bounding box center [322, 27] width 485 height 116
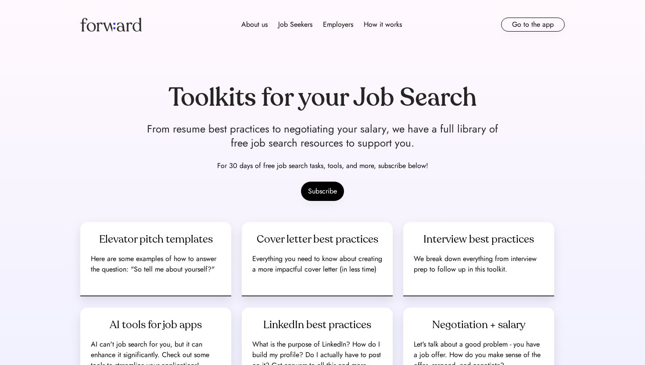
scroll to position [469, 0]
